Goal: Information Seeking & Learning: Find specific fact

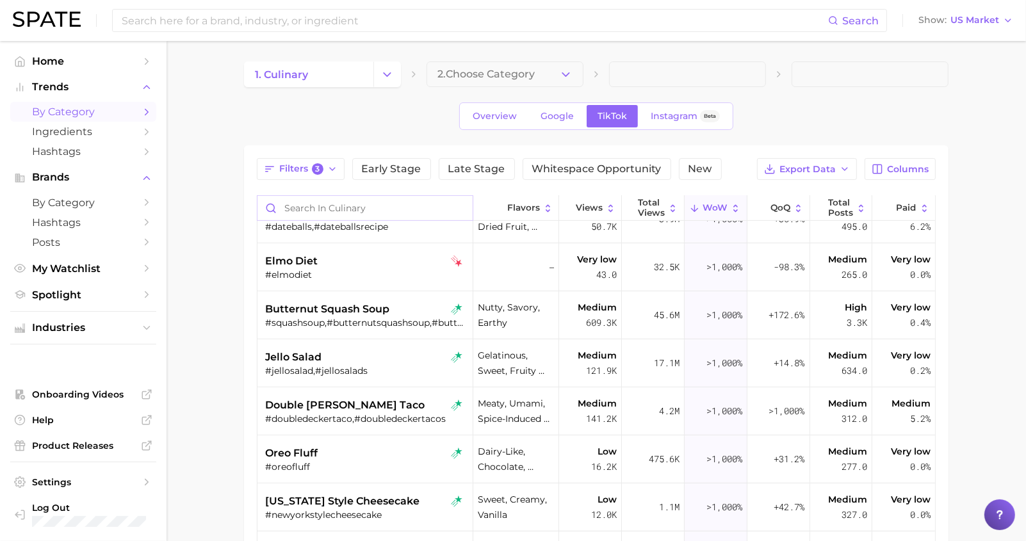
click at [324, 205] on input "Search in culinary" at bounding box center [364, 208] width 215 height 24
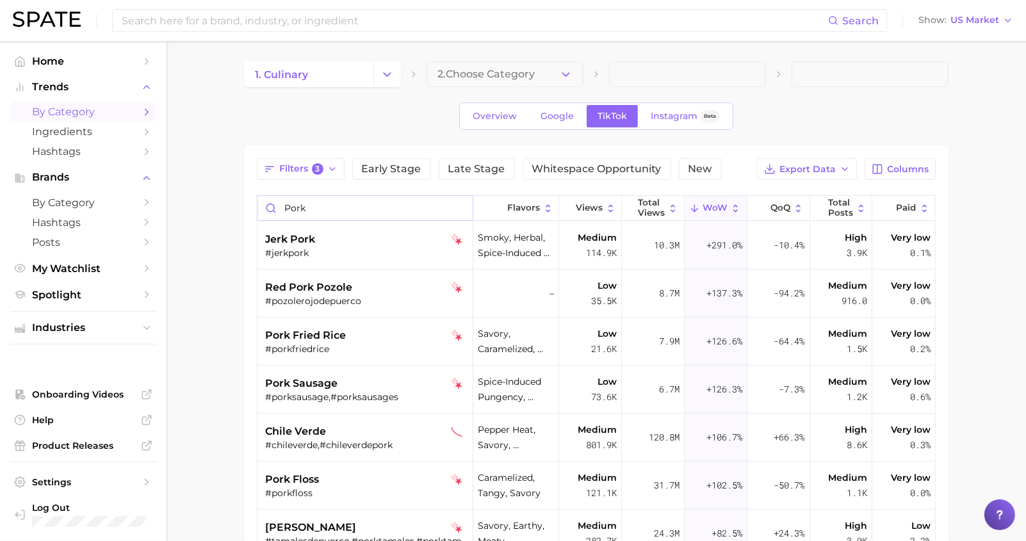
type input "pork"
click at [219, 258] on main "1. culinary 2. Choose Category Overview Google TikTok Instagram Beta Filters 3 …" at bounding box center [596, 427] width 859 height 772
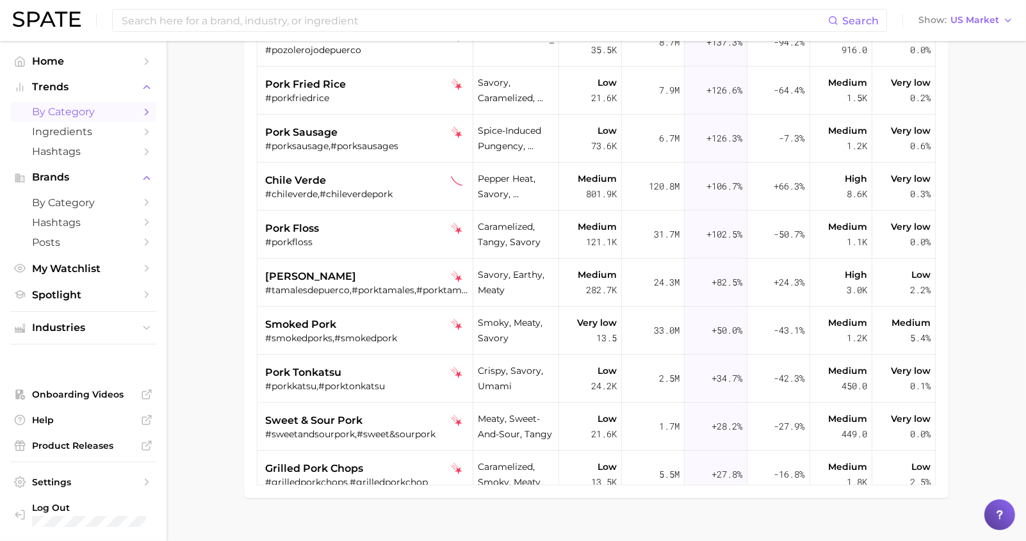
scroll to position [252, 0]
click at [219, 258] on main "1. culinary 2. Choose Category Overview Google TikTok Instagram Beta Filters 3 …" at bounding box center [596, 175] width 859 height 772
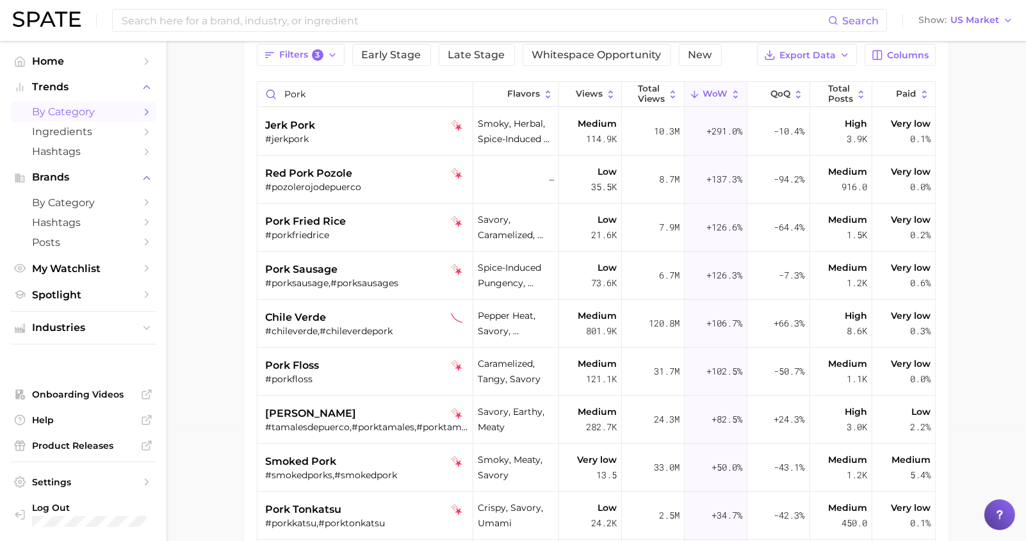
scroll to position [0, 0]
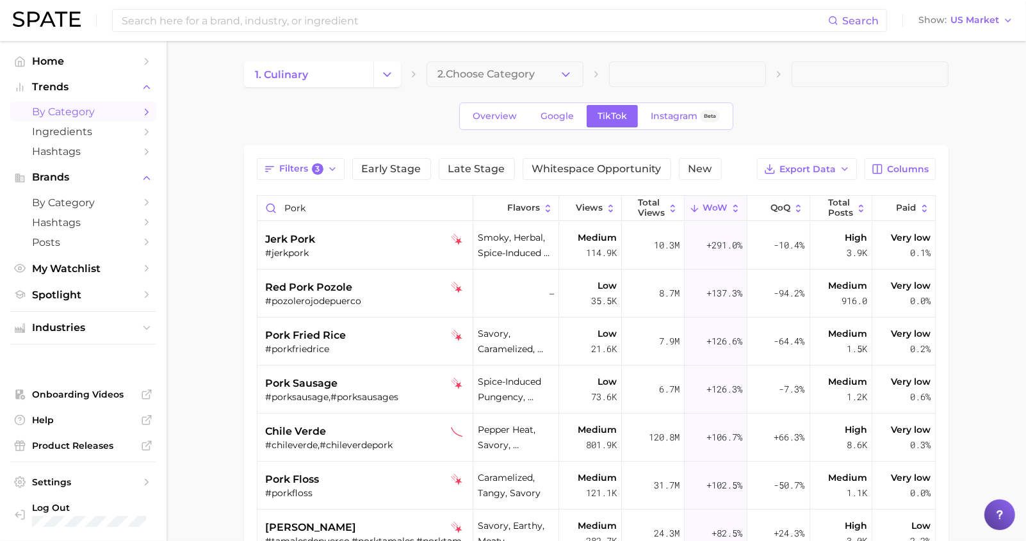
click at [206, 92] on main "1. culinary 2. Choose Category Overview Google TikTok Instagram Beta Filters 3 …" at bounding box center [596, 427] width 859 height 772
click at [194, 178] on main "1. culinary 2. Choose Category Overview Google TikTok Instagram Beta Filters 3 …" at bounding box center [596, 427] width 859 height 772
